Goal: Find specific page/section: Find specific page/section

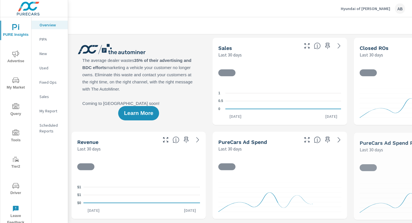
click at [17, 185] on icon "nav menu" at bounding box center [15, 185] width 7 height 7
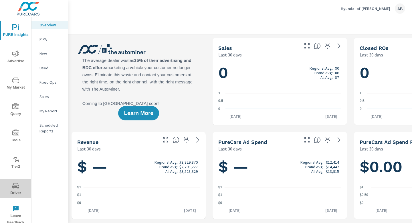
click at [14, 187] on icon "nav menu" at bounding box center [15, 185] width 7 height 5
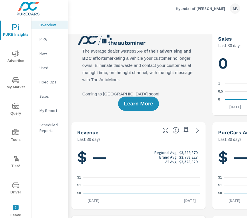
scroll to position [3, 0]
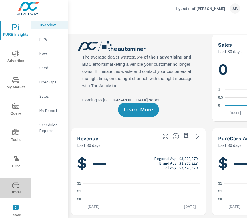
click at [15, 191] on span "Driver" at bounding box center [15, 189] width 27 height 14
